Goal: Task Accomplishment & Management: Use online tool/utility

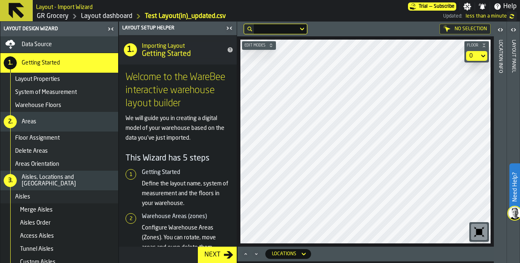
click at [121, 18] on link "Layout dashboard" at bounding box center [106, 16] width 51 height 10
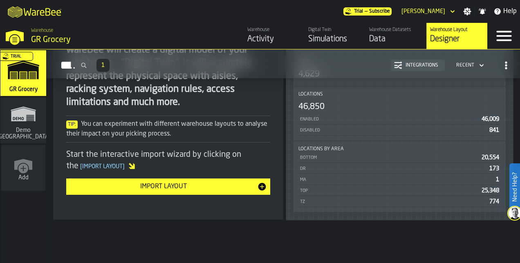
scroll to position [191, 0]
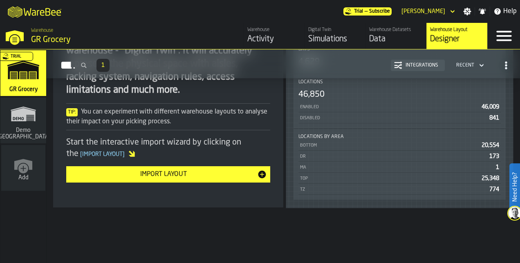
click at [400, 135] on div "Locations by Area" at bounding box center [399, 137] width 202 height 6
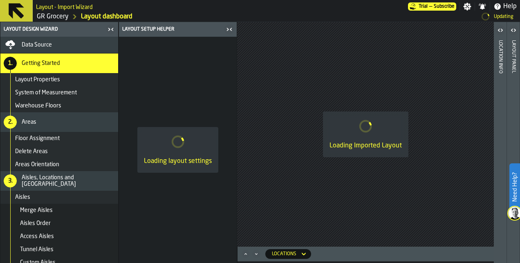
click at [502, 55] on div "Location Info" at bounding box center [500, 149] width 6 height 223
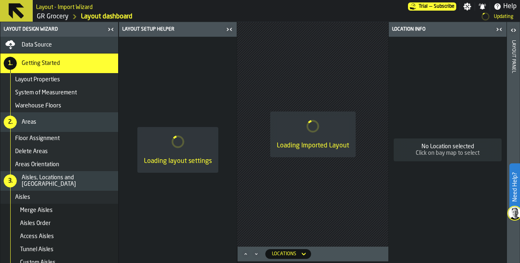
click at [512, 54] on div "Layout panel" at bounding box center [513, 149] width 6 height 223
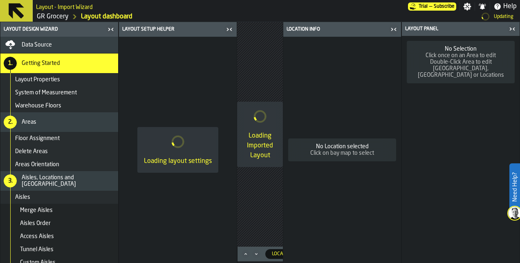
click at [514, 29] on icon "button-toggle-Close me" at bounding box center [512, 29] width 10 height 10
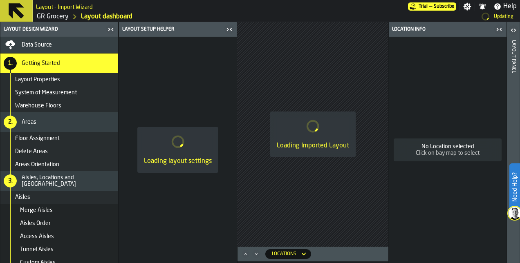
click at [499, 29] on icon "button-toggle-Close me" at bounding box center [499, 30] width 10 height 10
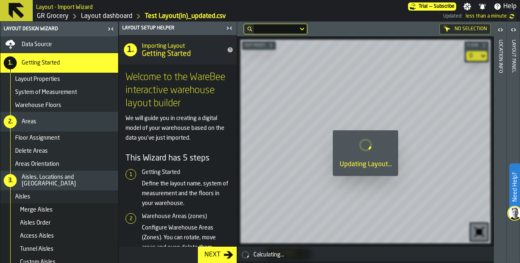
click at [58, 40] on div "Data Source" at bounding box center [59, 45] width 111 height 10
